Goal: Task Accomplishment & Management: Use online tool/utility

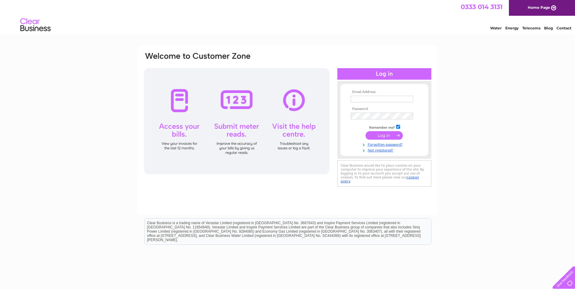
type input "[PERSON_NAME][EMAIL_ADDRESS][DOMAIN_NAME]"
click at [383, 134] on input "submit" at bounding box center [383, 135] width 37 height 8
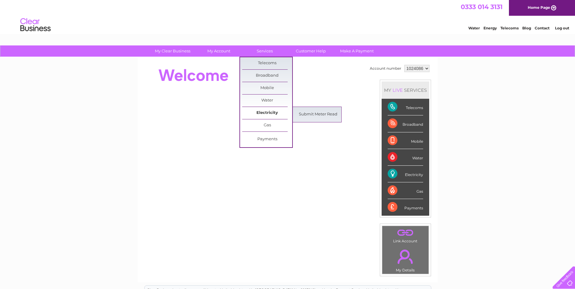
click at [267, 112] on link "Electricity" at bounding box center [267, 113] width 50 height 12
click at [312, 118] on link "Submit Meter Read" at bounding box center [318, 114] width 50 height 12
click at [317, 110] on link "Submit Meter Read" at bounding box center [318, 114] width 50 height 12
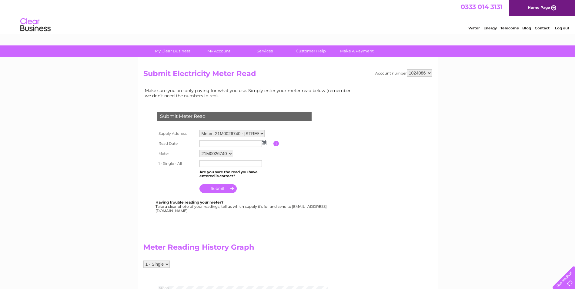
click at [265, 143] on img at bounding box center [264, 142] width 5 height 5
click at [245, 169] on link "2" at bounding box center [243, 169] width 8 height 6
type input "2025/10/02"
click at [222, 163] on input "text" at bounding box center [230, 163] width 62 height 7
type input "13108"
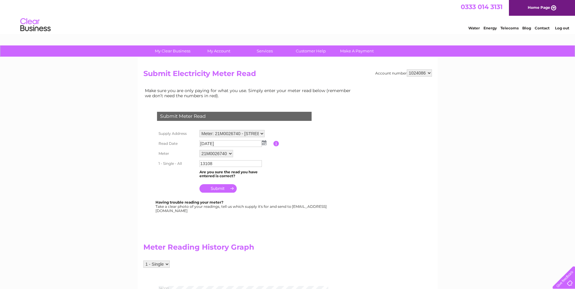
click at [224, 191] on input "submit" at bounding box center [217, 188] width 37 height 8
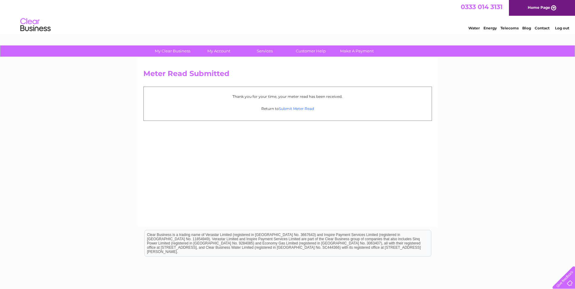
click at [292, 108] on link "Submit Meter Read" at bounding box center [296, 108] width 35 height 5
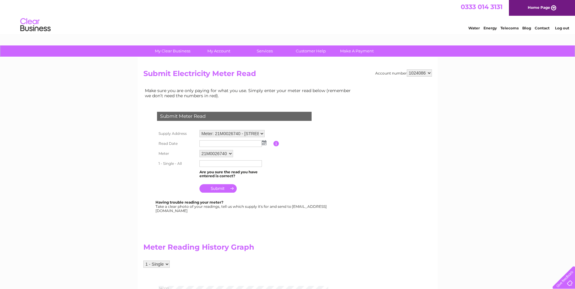
click at [257, 133] on select "Meter: 21M0026740 - Unit F, Cottage Industrial Estate, Forstal Road, Aylesford,…" at bounding box center [231, 133] width 65 height 7
select select "137087"
click at [199, 130] on select "Meter: 21M0026740 - Unit F, Cottage Industrial Estate, Forstal Road, Aylesford,…" at bounding box center [231, 134] width 65 height 8
click at [245, 167] on link "2" at bounding box center [243, 169] width 8 height 6
type input "2025/10/02"
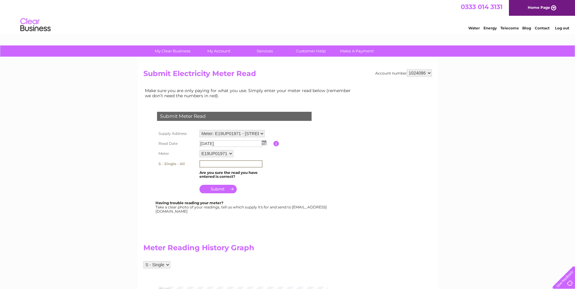
click at [224, 165] on input "text" at bounding box center [230, 163] width 63 height 7
type input "053449"
click at [221, 190] on input "submit" at bounding box center [217, 189] width 37 height 8
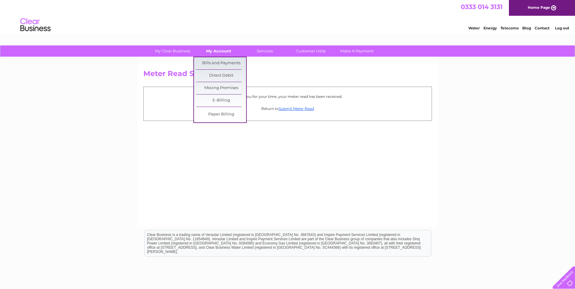
click at [219, 55] on link "My Account" at bounding box center [219, 50] width 50 height 11
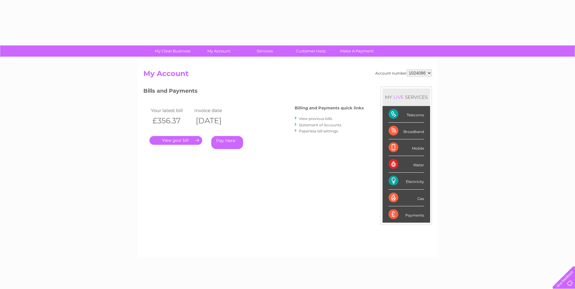
click at [219, 63] on div "Account number 1024086 My Account MY LIVE SERVICES Telecoms Broadband Mobile Wa…" at bounding box center [288, 157] width 300 height 201
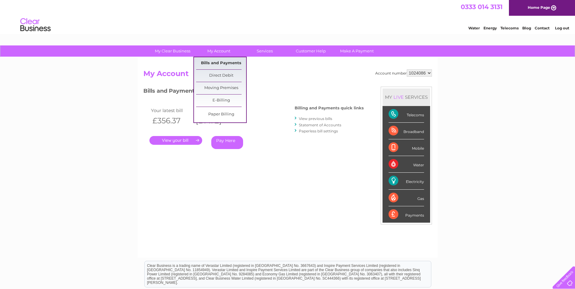
click at [219, 63] on link "Bills and Payments" at bounding box center [221, 63] width 50 height 12
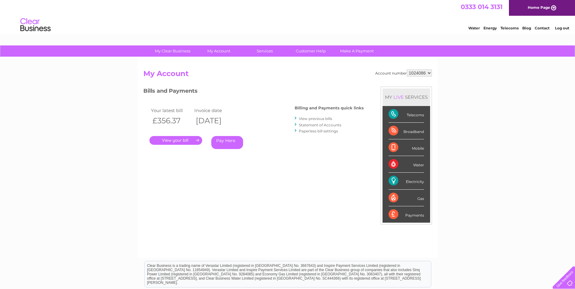
click at [167, 138] on link "." at bounding box center [175, 140] width 53 height 9
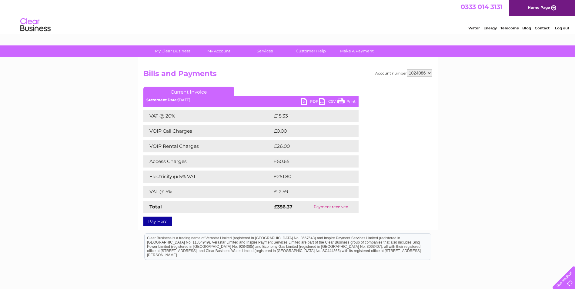
click at [304, 102] on link "PDF" at bounding box center [310, 102] width 18 height 9
